Goal: Information Seeking & Learning: Learn about a topic

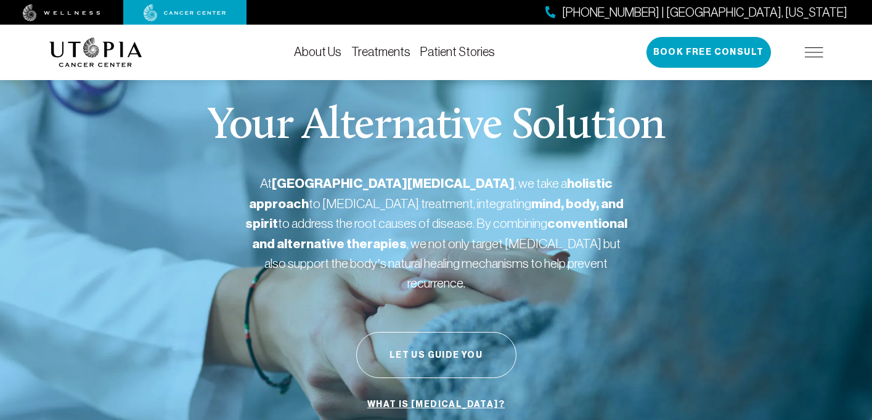
click at [809, 51] on img at bounding box center [814, 52] width 18 height 10
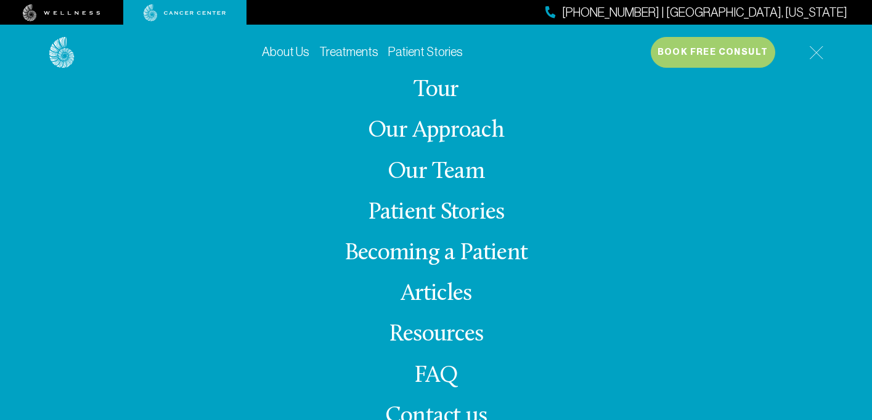
scroll to position [216, 0]
click at [441, 374] on link "FAQ" at bounding box center [436, 376] width 44 height 24
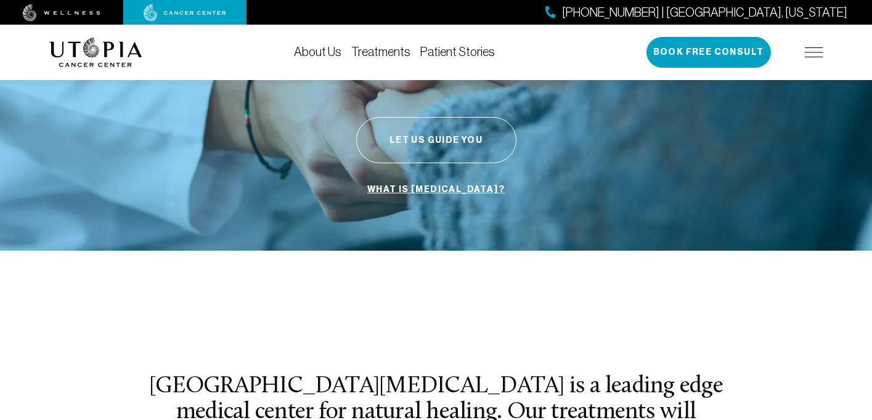
scroll to position [216, 0]
